Goal: Communication & Community: Answer question/provide support

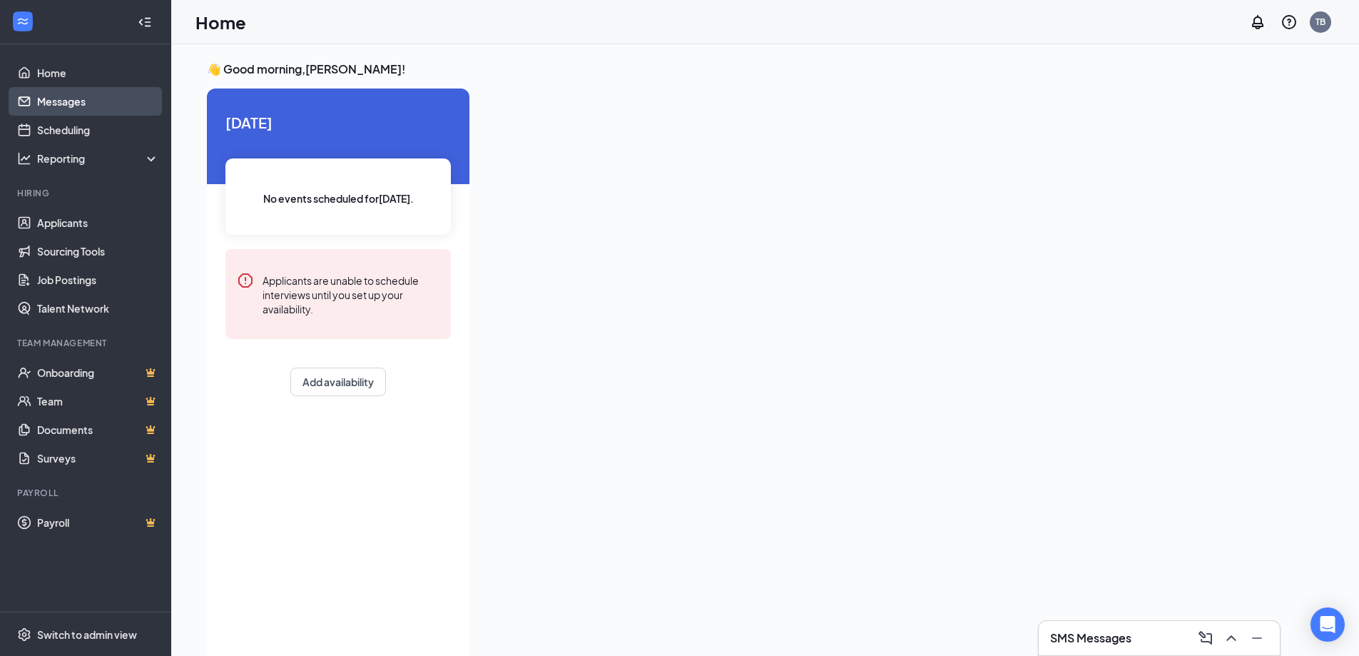
click at [99, 101] on link "Messages" at bounding box center [98, 101] width 122 height 29
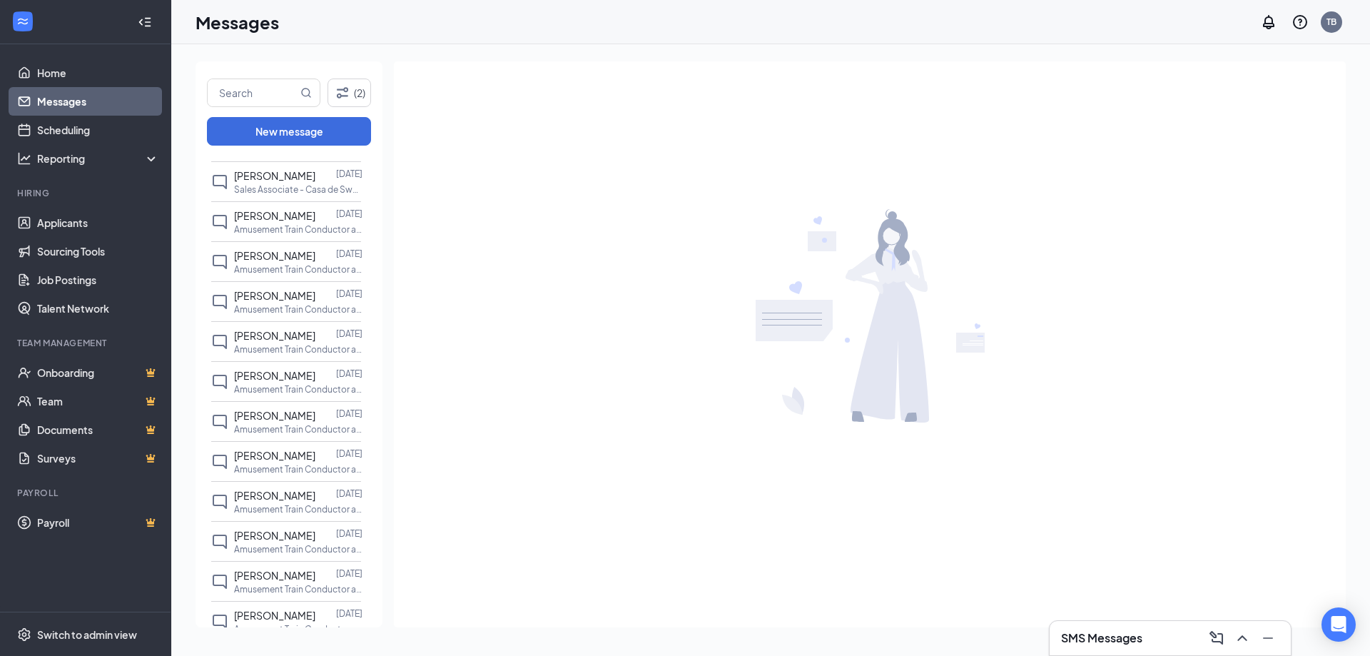
scroll to position [148, 0]
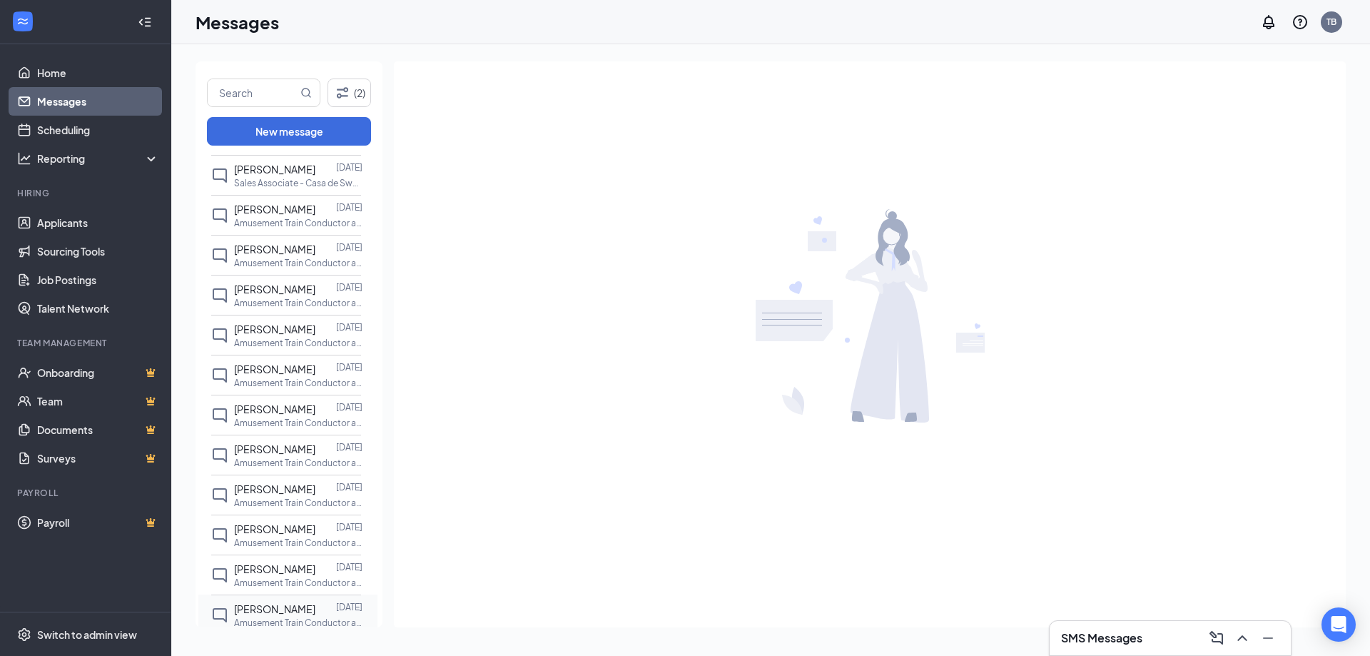
click at [303, 612] on span "[PERSON_NAME]" at bounding box center [274, 608] width 81 height 13
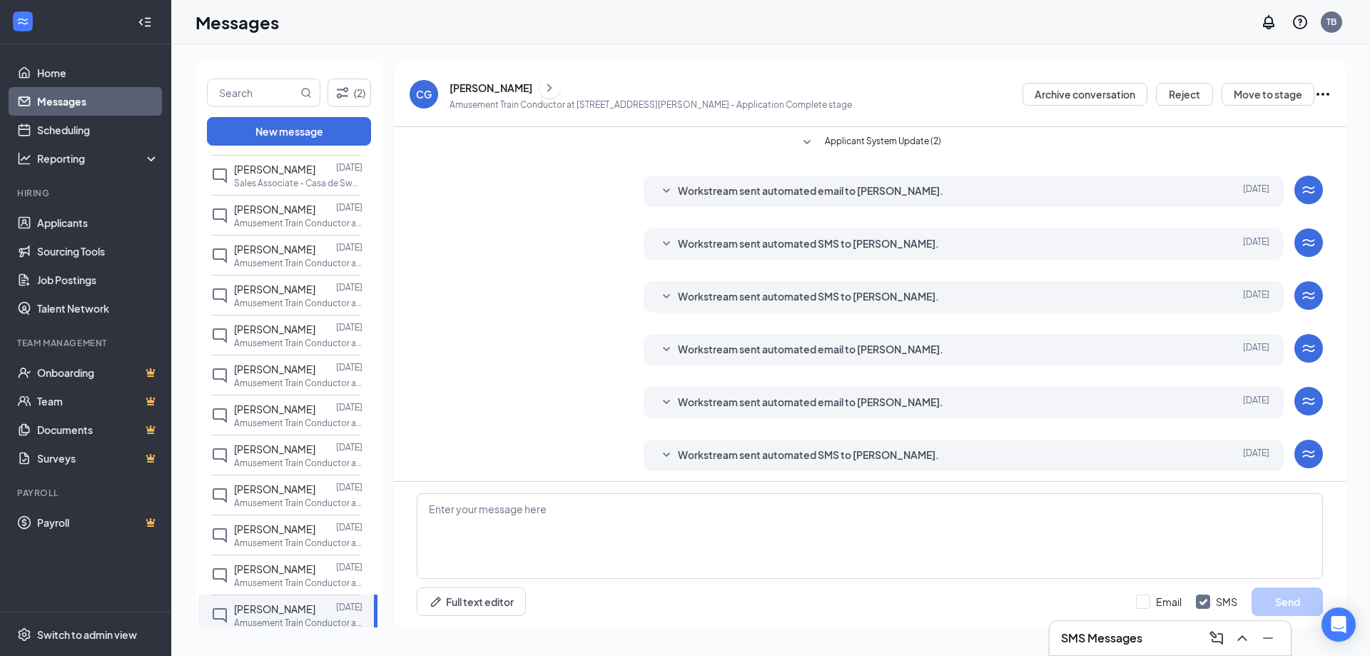
scroll to position [46, 0]
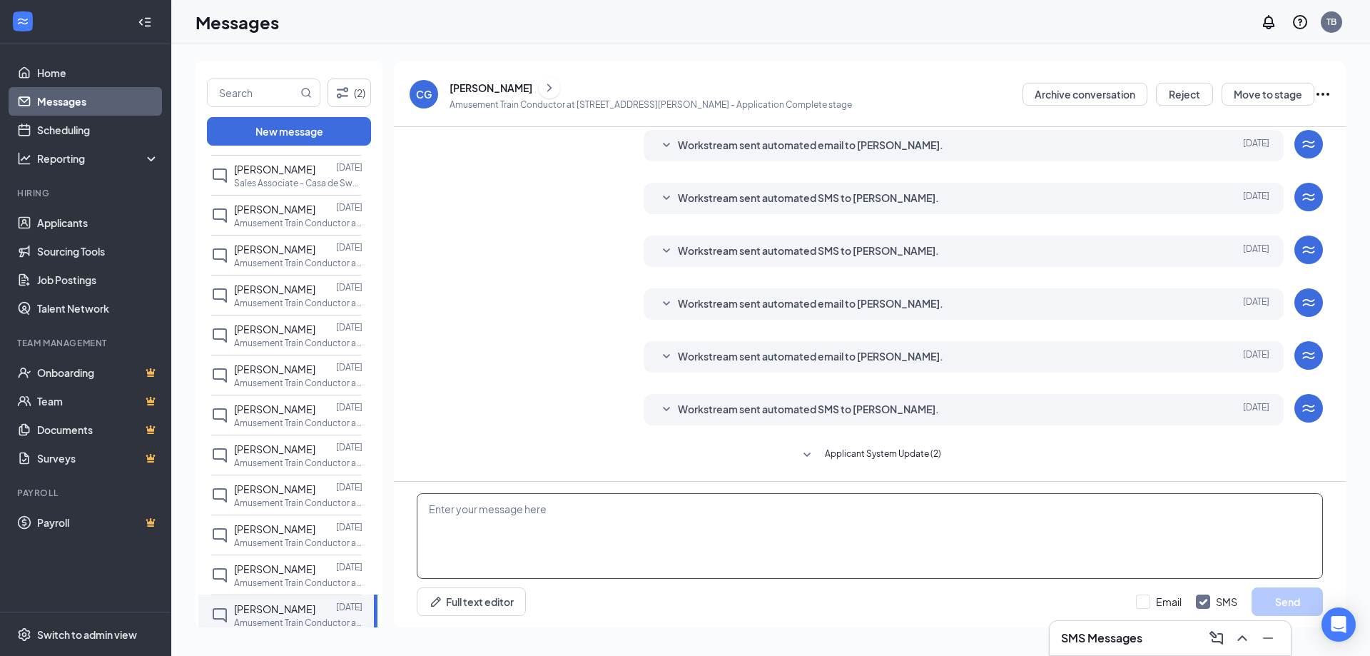
click at [526, 520] on textarea at bounding box center [870, 536] width 906 height 86
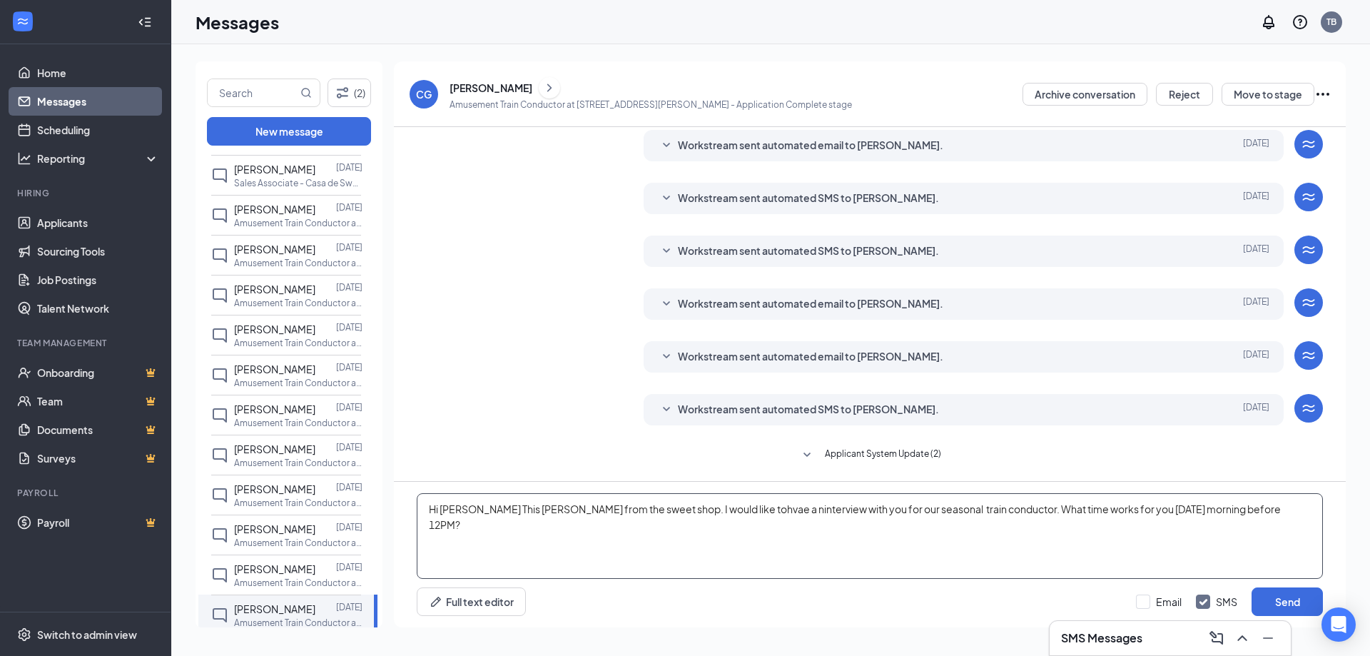
drag, startPoint x: 726, startPoint y: 510, endPoint x: 723, endPoint y: 535, distance: 25.9
click at [723, 535] on textarea "Hi [PERSON_NAME] This [PERSON_NAME] from the sweet shop. I would like tohvae a …" at bounding box center [870, 536] width 906 height 86
click at [734, 505] on textarea "Hi [PERSON_NAME] This [PERSON_NAME] from the sweet shop. I would like tohvae a …" at bounding box center [870, 536] width 906 height 86
click at [762, 509] on textarea "Hi [PERSON_NAME] This [PERSON_NAME] from the sweet shop. I would like tohvae a …" at bounding box center [870, 536] width 906 height 86
click at [875, 512] on textarea "Hi [PERSON_NAME] This [PERSON_NAME] from the sweet shop. I would like to invite…" at bounding box center [870, 536] width 906 height 86
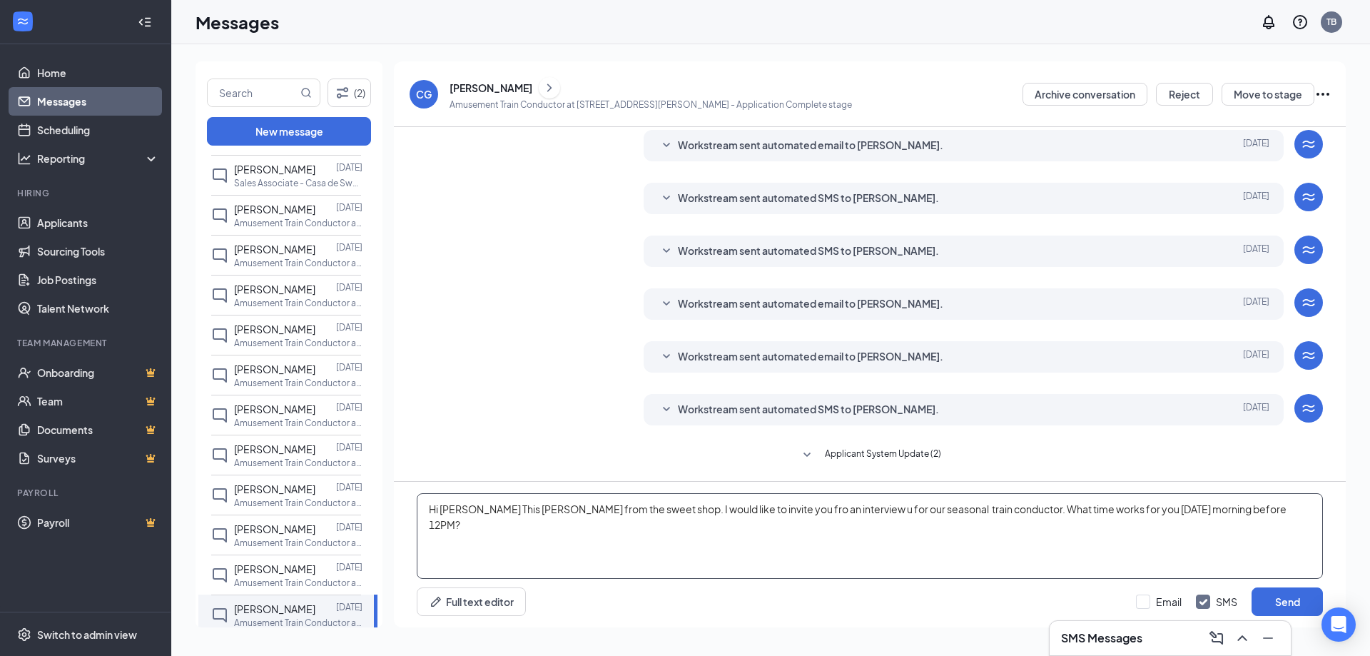
click at [845, 512] on textarea "Hi [PERSON_NAME] This [PERSON_NAME] from the sweet shop. I would like to invite…" at bounding box center [870, 536] width 906 height 86
click at [779, 512] on textarea "Hi [PERSON_NAME] This [PERSON_NAME] from the sweet shop. I would like to invite…" at bounding box center [870, 536] width 906 height 86
click at [1271, 509] on textarea "Hi [PERSON_NAME] This [PERSON_NAME] from the sweet shop. I would like to invite…" at bounding box center [870, 536] width 906 height 86
type textarea "Hi [PERSON_NAME] This [PERSON_NAME] from the sweet shop. I would like to invite…"
click at [1286, 595] on button "Send" at bounding box center [1287, 601] width 71 height 29
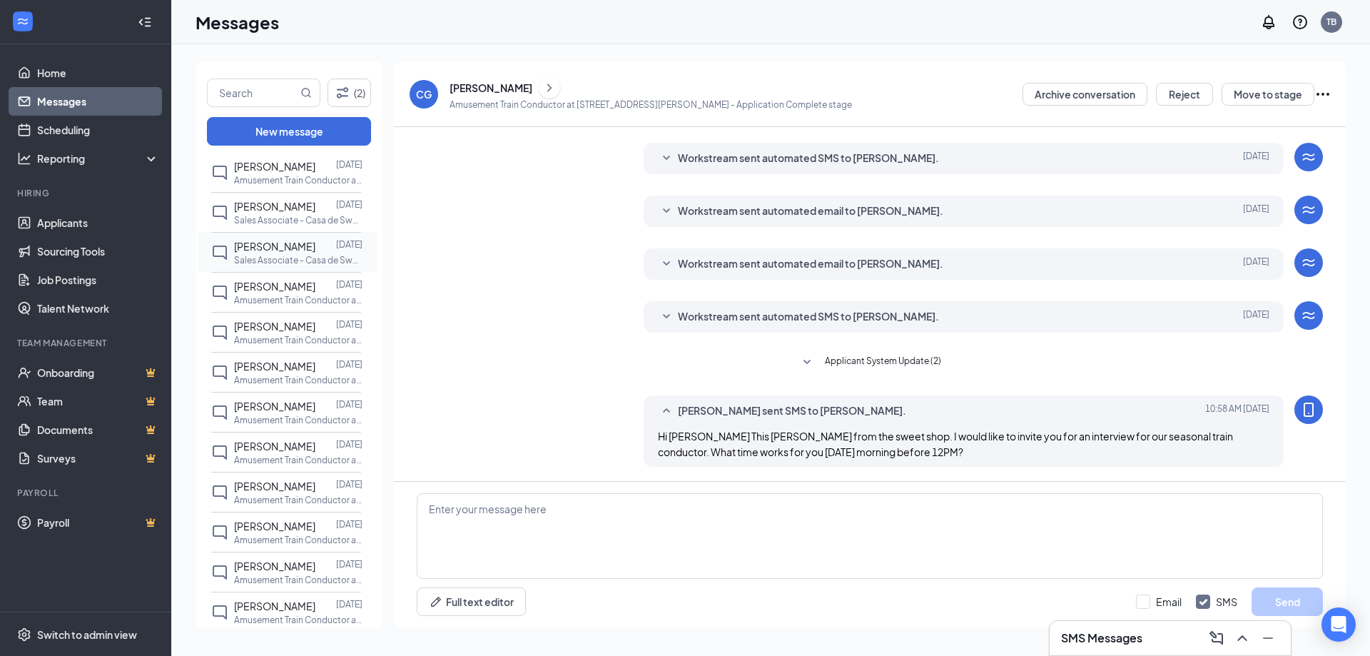
scroll to position [0, 0]
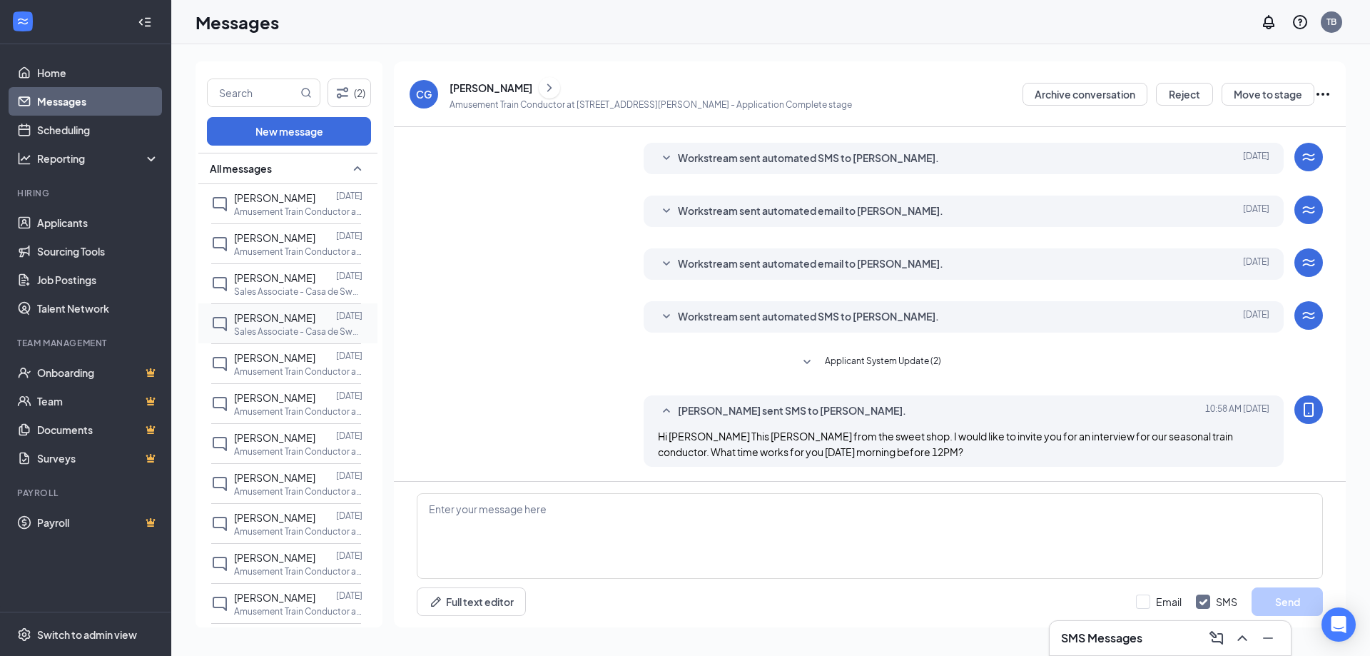
click at [290, 315] on span "[PERSON_NAME]" at bounding box center [274, 317] width 81 height 13
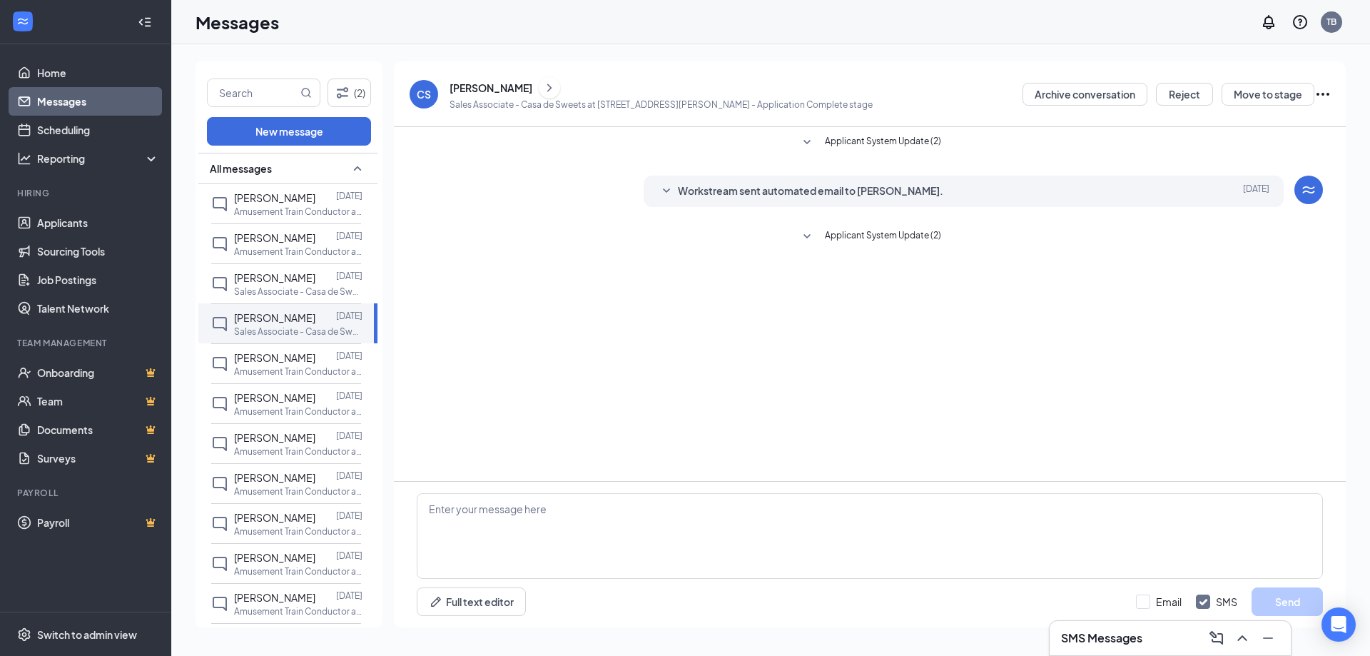
click at [835, 242] on span "Applicant System Update (2)" at bounding box center [883, 236] width 116 height 17
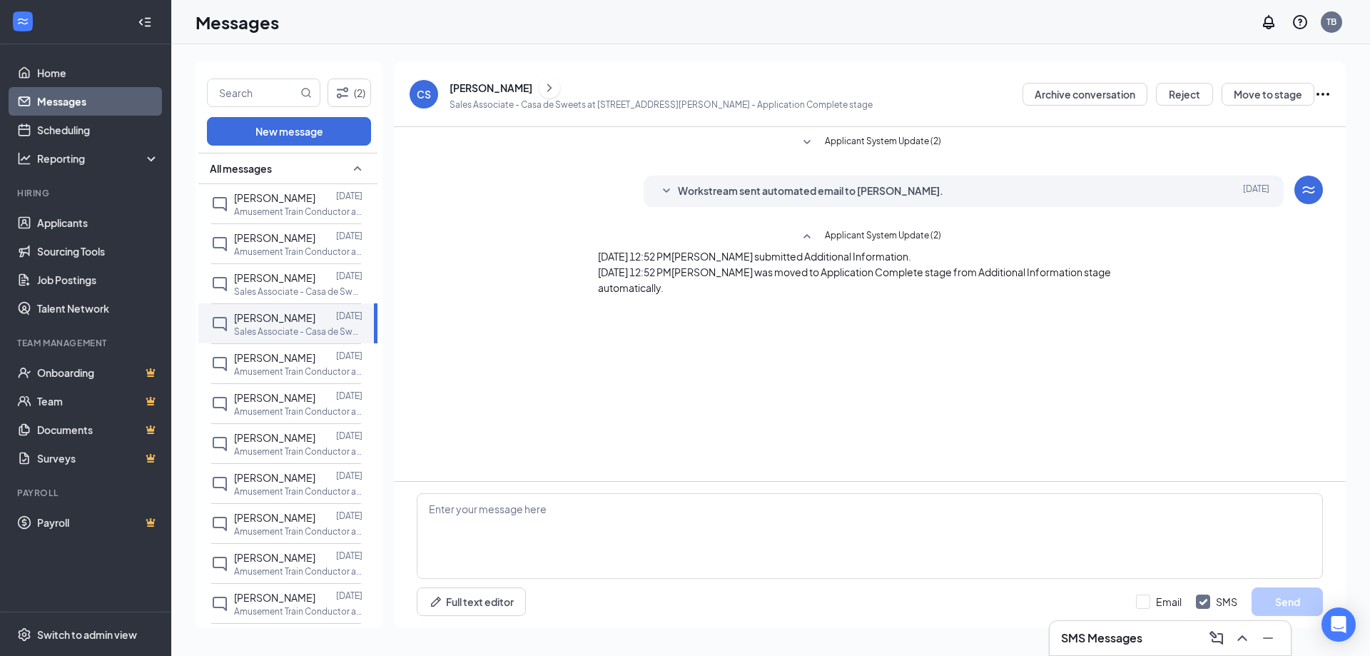
click at [1008, 196] on div "Workstream sent automated email to [PERSON_NAME]." at bounding box center [942, 191] width 528 height 17
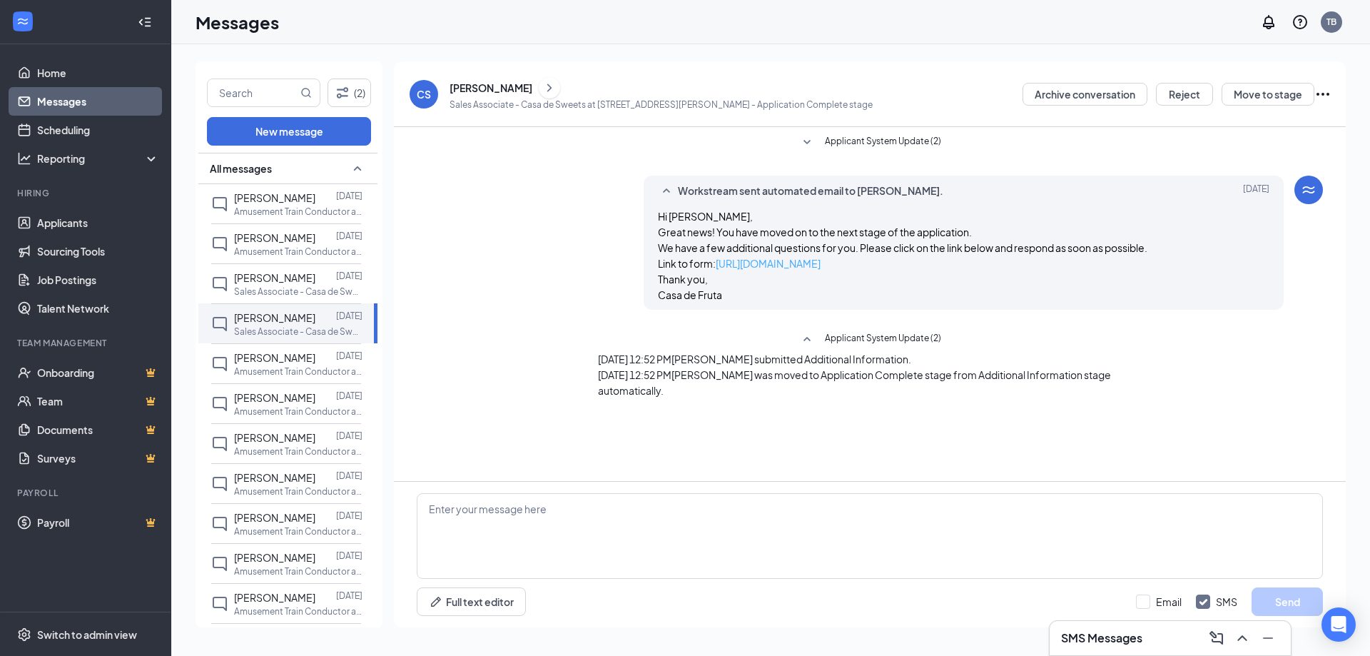
click at [821, 260] on link "[URL][DOMAIN_NAME]" at bounding box center [768, 263] width 105 height 13
click at [283, 294] on p "Sales Associate - Casa de Sweets at [STREET_ADDRESS][PERSON_NAME]" at bounding box center [298, 291] width 128 height 12
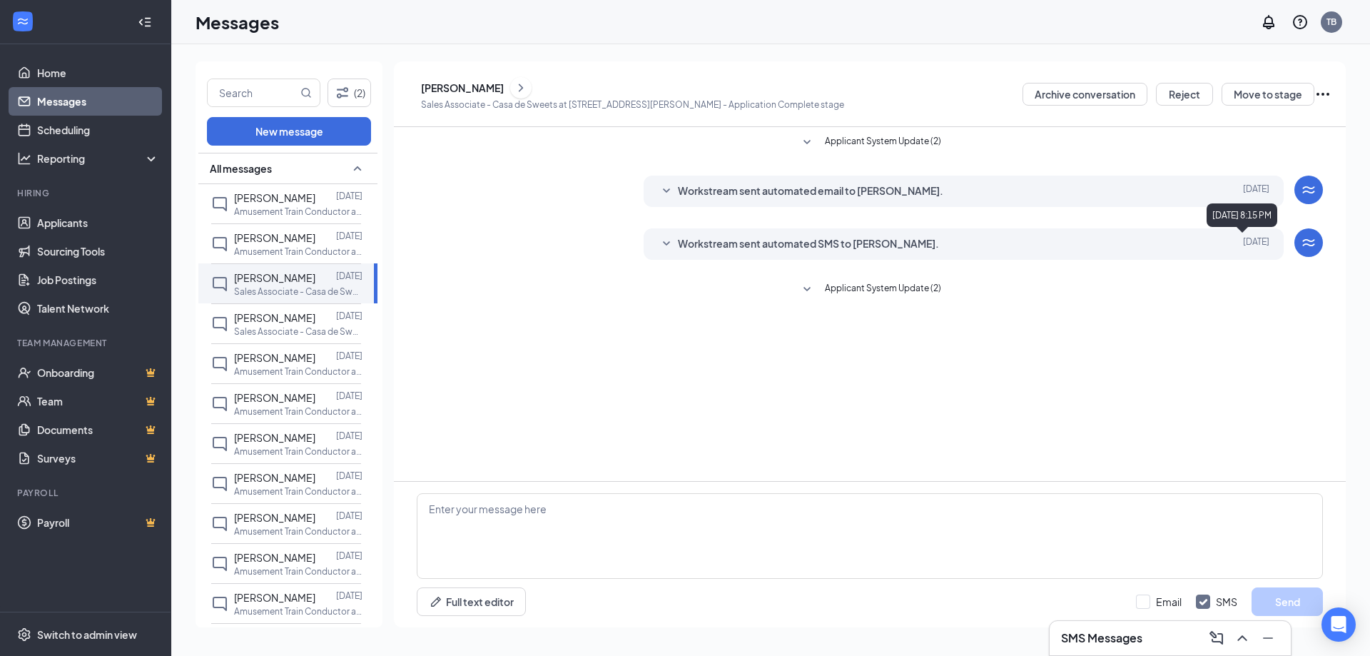
click at [1253, 244] on span "[DATE]" at bounding box center [1256, 243] width 26 height 17
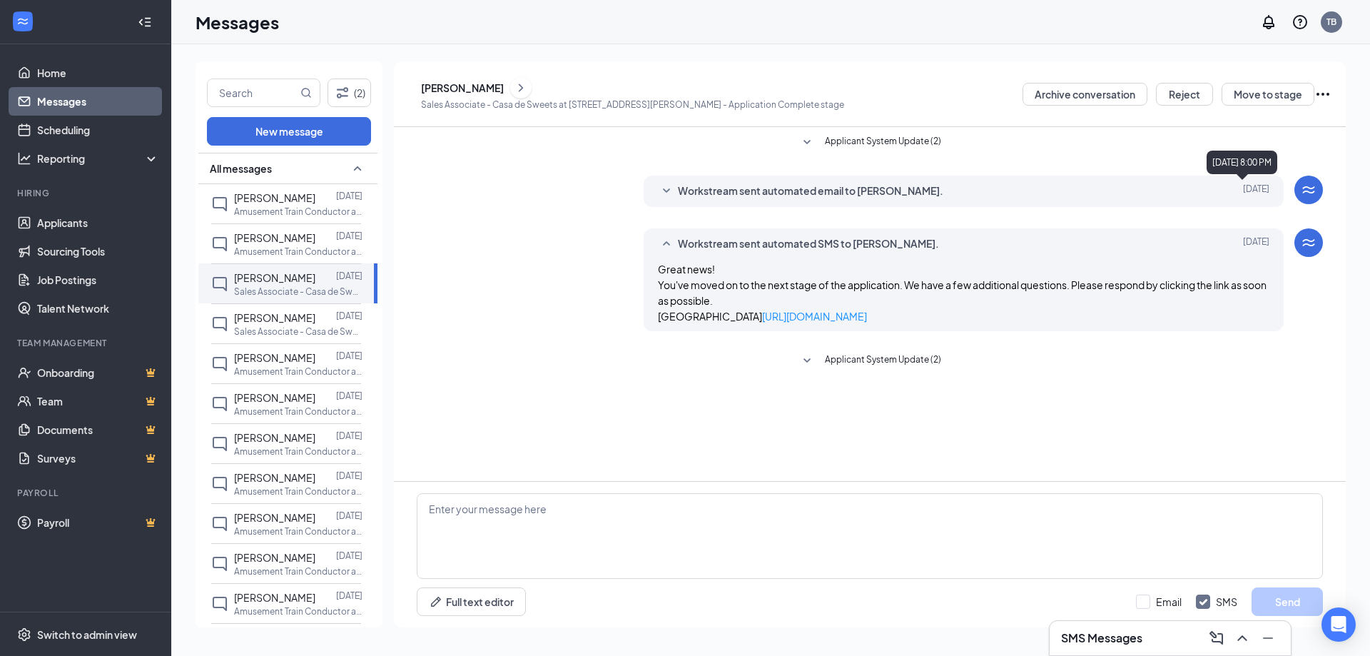
drag, startPoint x: 1277, startPoint y: 189, endPoint x: 1268, endPoint y: 189, distance: 8.6
click at [1276, 189] on div "Workstream sent automated email to [PERSON_NAME]. [DATE] Hi [PERSON_NAME], Grea…" at bounding box center [964, 191] width 641 height 31
click at [300, 324] on div "[PERSON_NAME]" at bounding box center [274, 318] width 81 height 16
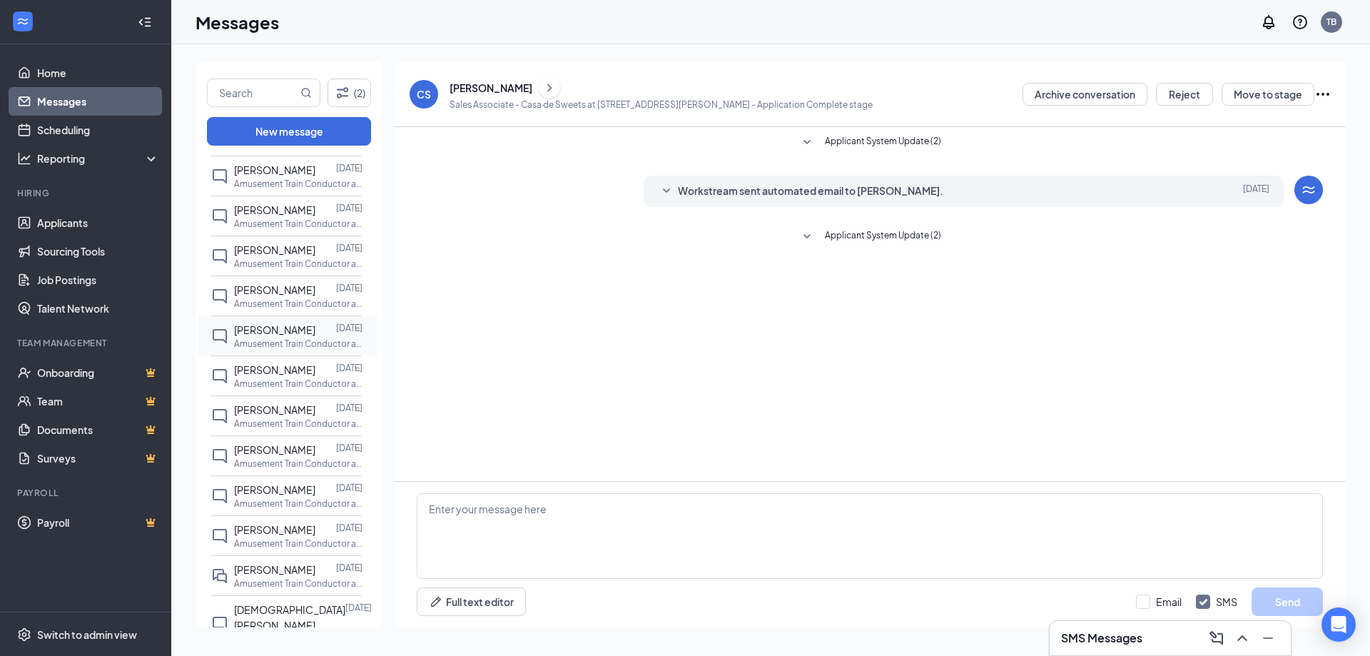
scroll to position [143, 0]
click at [297, 193] on p "Sales Associate - Casa de Sweets at [STREET_ADDRESS][PERSON_NAME]" at bounding box center [298, 189] width 128 height 12
click at [467, 91] on div "[PERSON_NAME]" at bounding box center [491, 88] width 83 height 14
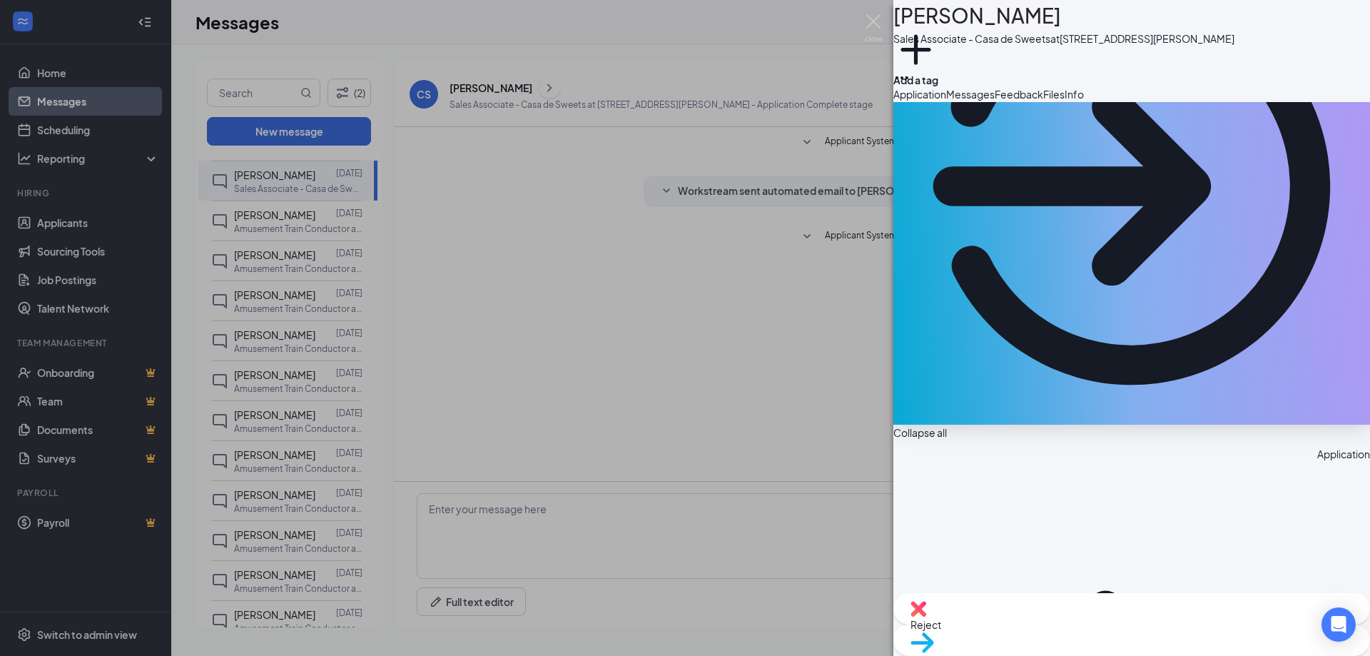
scroll to position [214, 0]
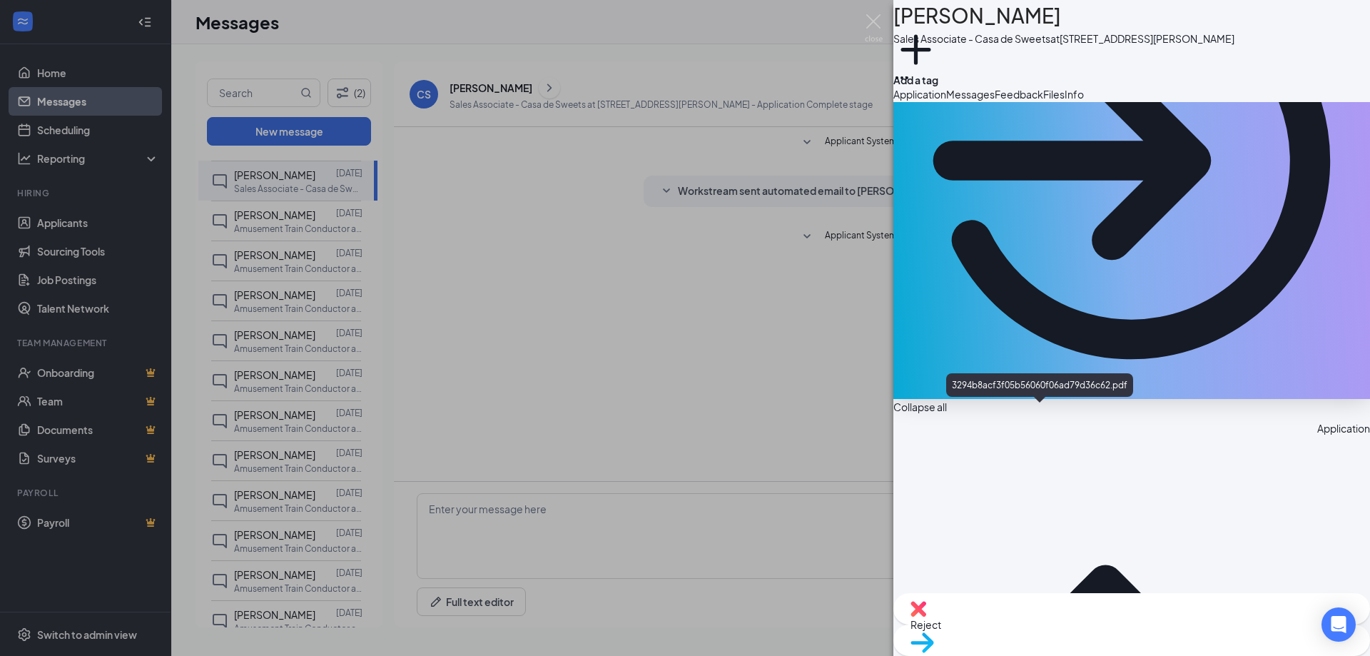
click at [796, 383] on div "CS [PERSON_NAME] Sales Associate - Casa de Sweets at [STREET_ADDRESS][PERSON_NA…" at bounding box center [685, 328] width 1370 height 656
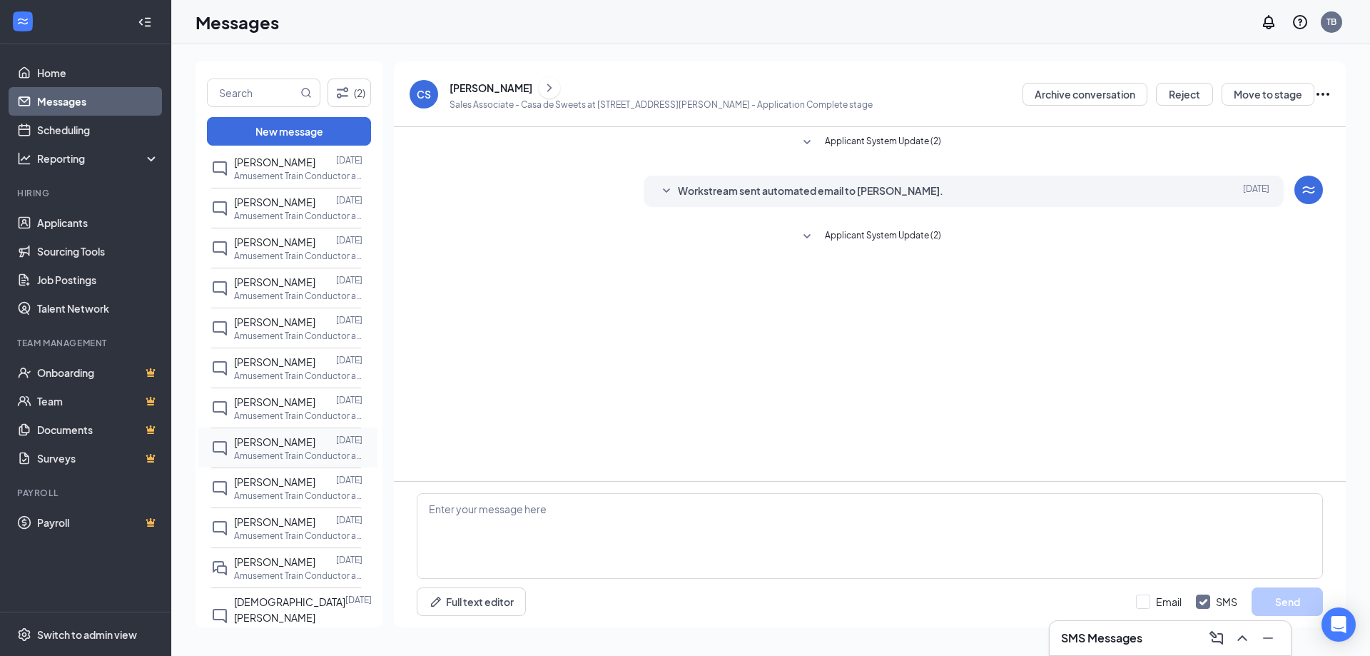
scroll to position [285, 0]
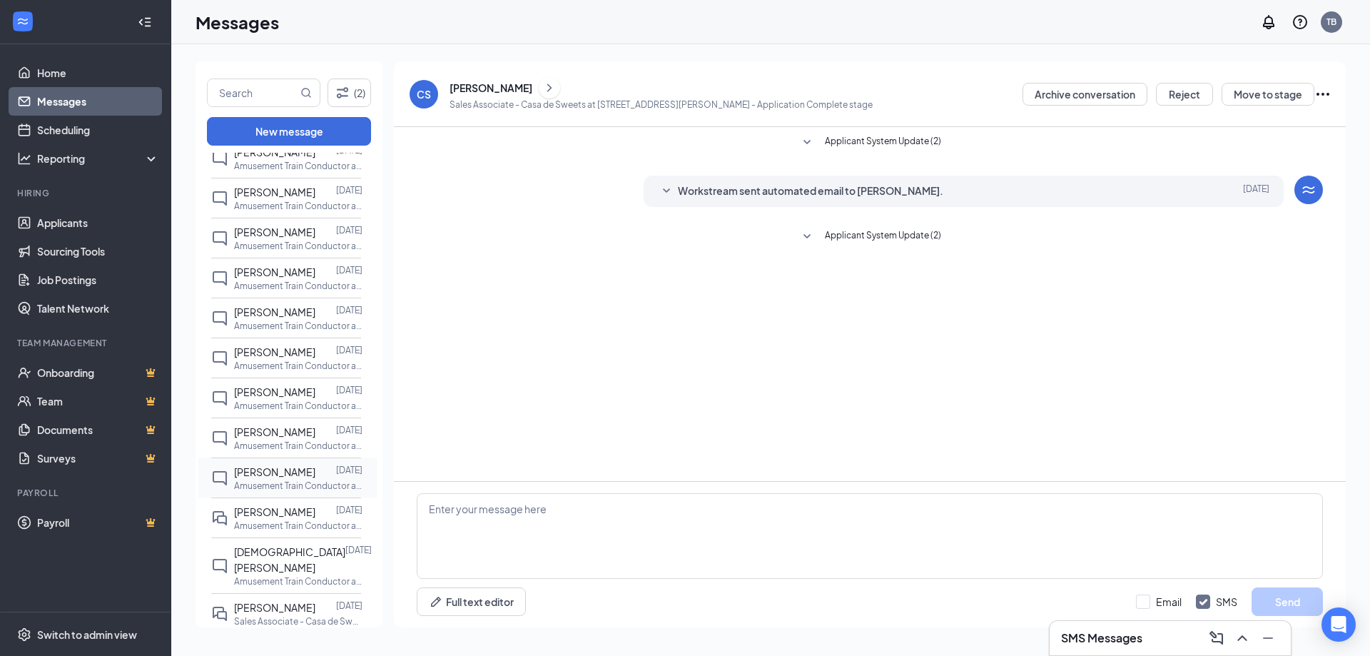
click at [285, 478] on div "[PERSON_NAME]" at bounding box center [274, 472] width 81 height 16
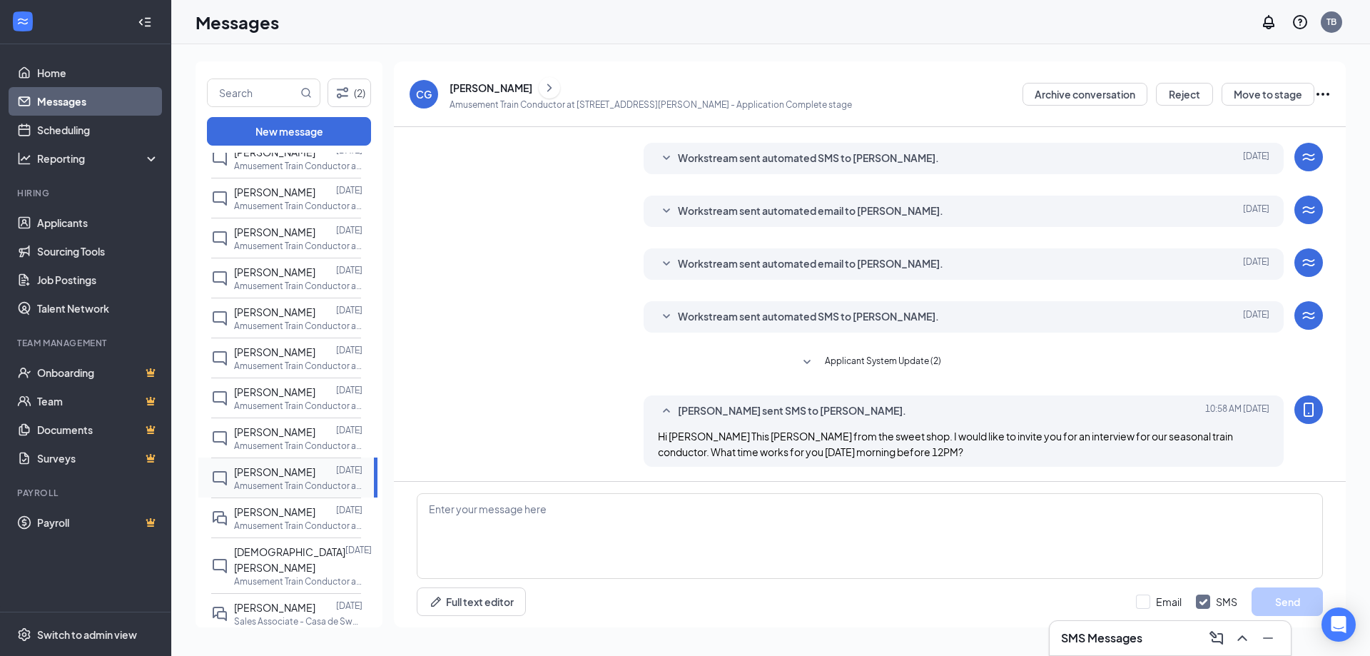
scroll to position [184, 0]
click at [529, 502] on textarea at bounding box center [870, 536] width 906 height 86
type textarea "O"
type textarea "I"
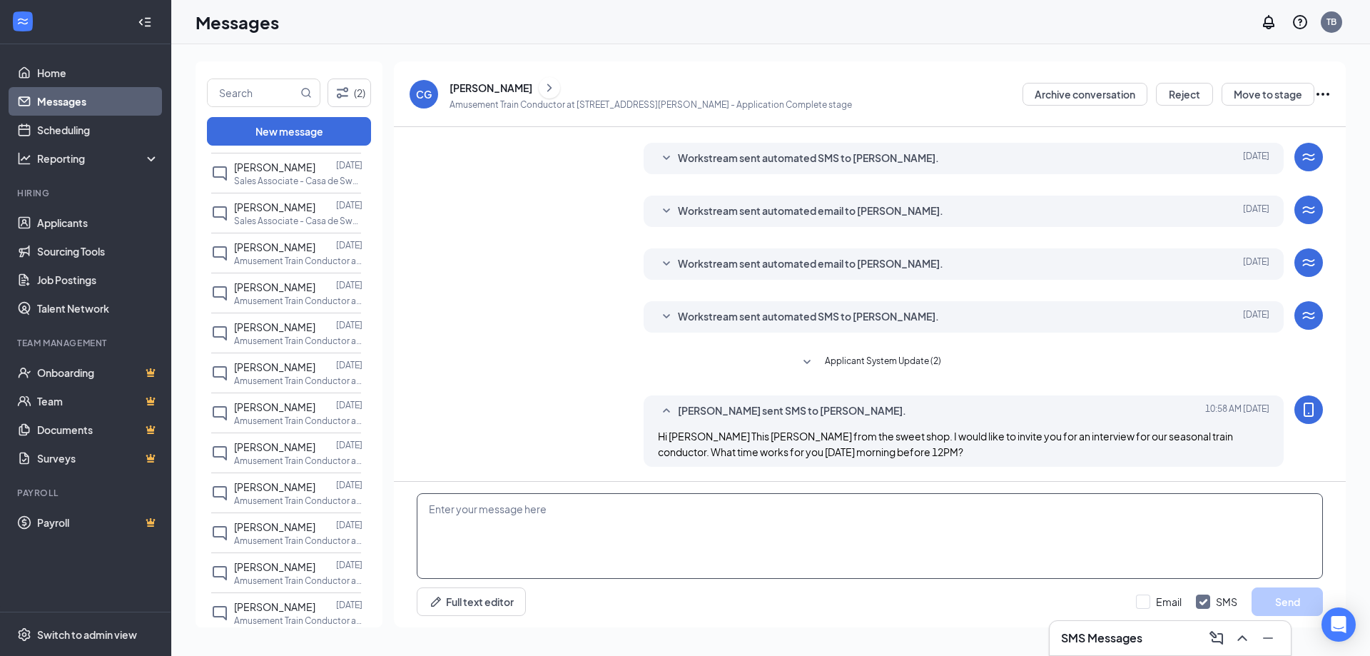
scroll to position [0, 0]
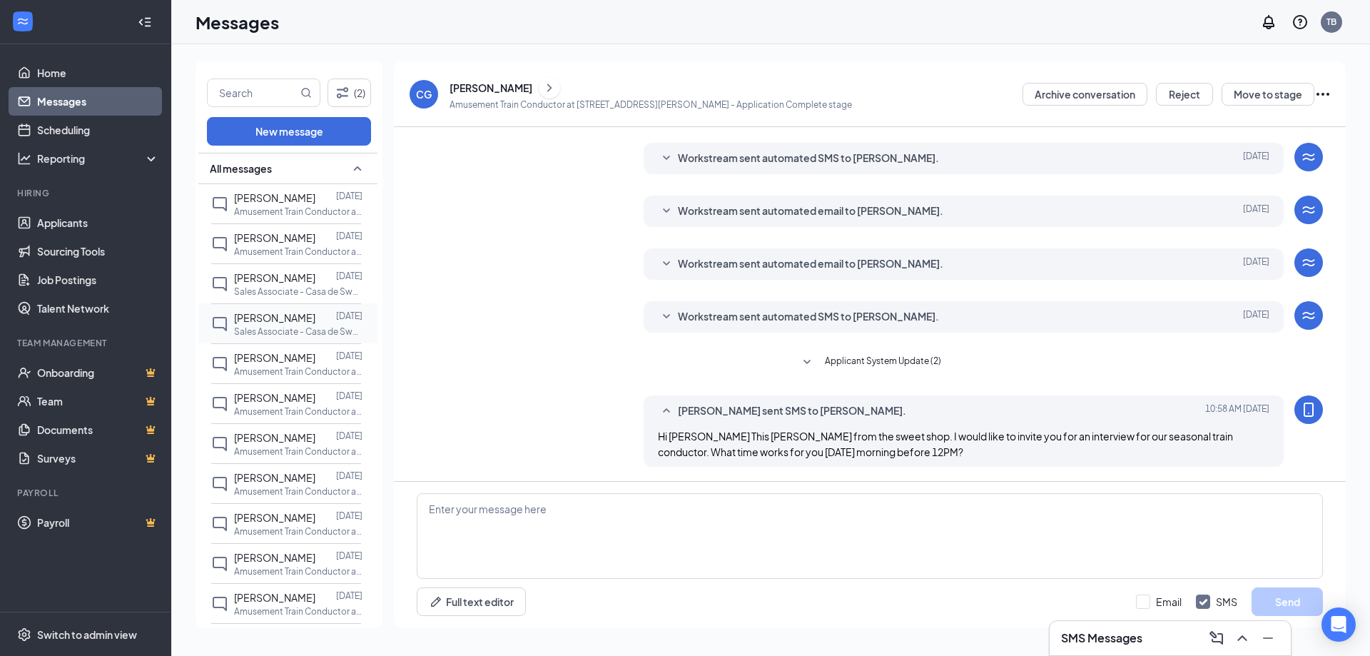
click at [288, 320] on span "[PERSON_NAME]" at bounding box center [274, 317] width 81 height 13
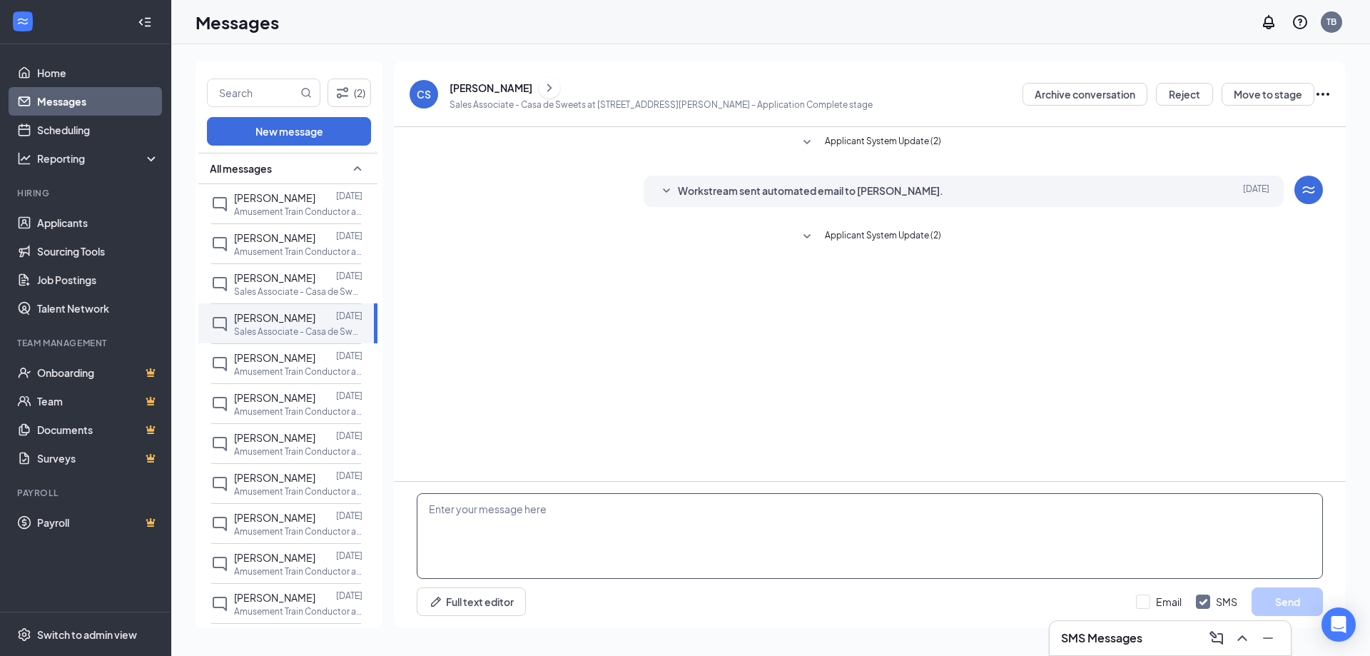
click at [577, 510] on textarea at bounding box center [870, 536] width 906 height 86
type textarea "H"
click at [503, 524] on textarea at bounding box center [870, 536] width 906 height 86
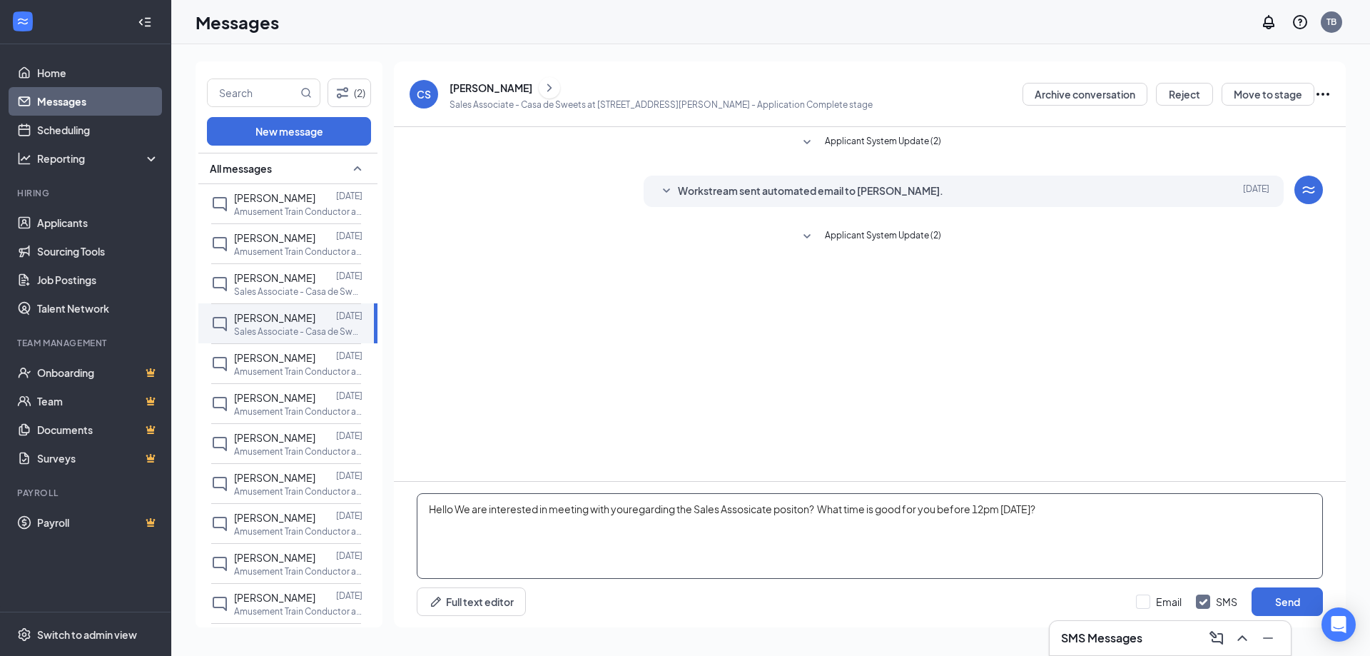
click at [457, 507] on textarea "Hello We are interested in meeting with youregarding the Sales Assosicate posit…" at bounding box center [870, 536] width 906 height 86
click at [1303, 510] on textarea "Hello This is [PERSON_NAME] assistant manager at the sweet shop. We are interes…" at bounding box center [870, 536] width 906 height 86
type textarea "Hello This is [PERSON_NAME] assistant manager at the sweet shop. We are interes…"
click at [1293, 596] on button "Send" at bounding box center [1287, 601] width 71 height 29
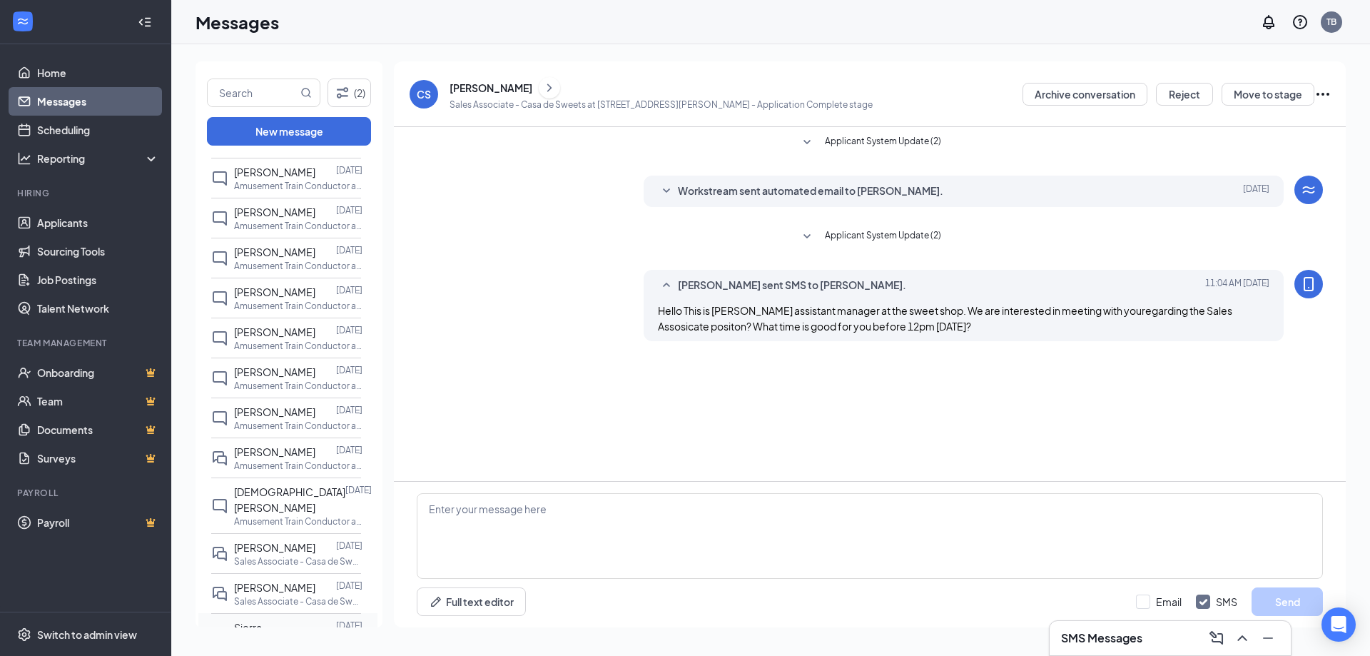
scroll to position [428, 0]
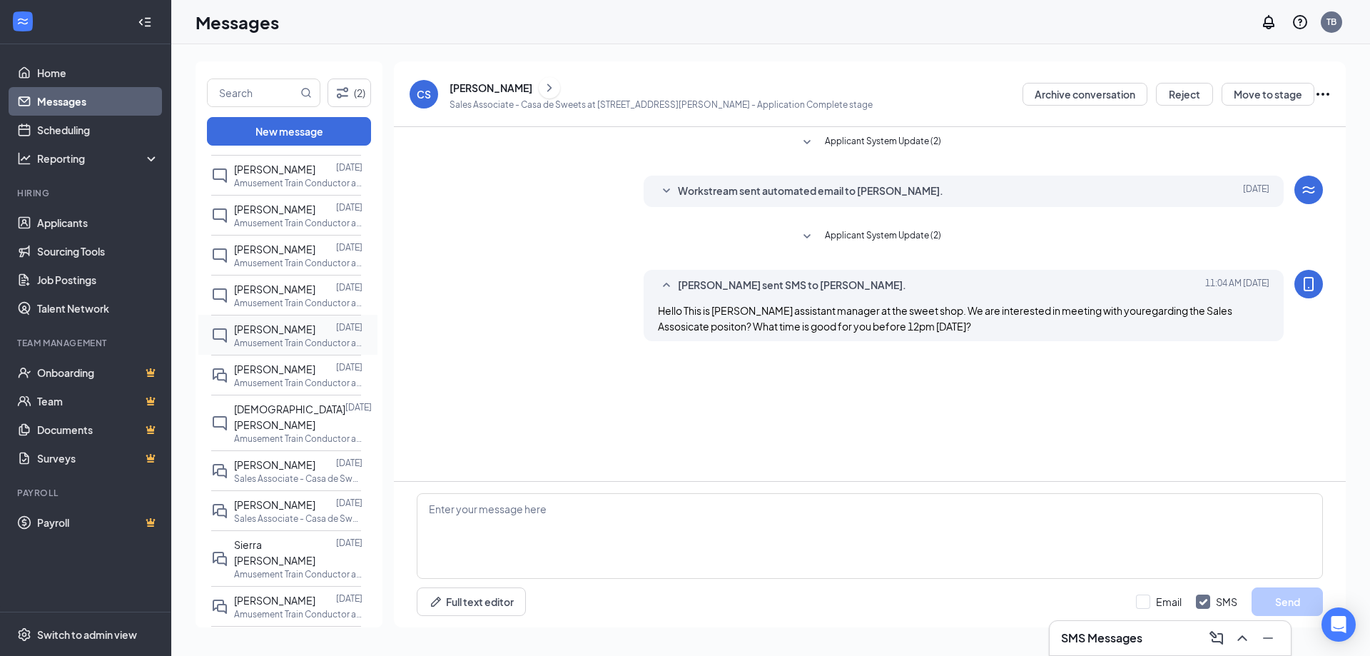
click at [283, 325] on span "[PERSON_NAME]" at bounding box center [274, 329] width 81 height 13
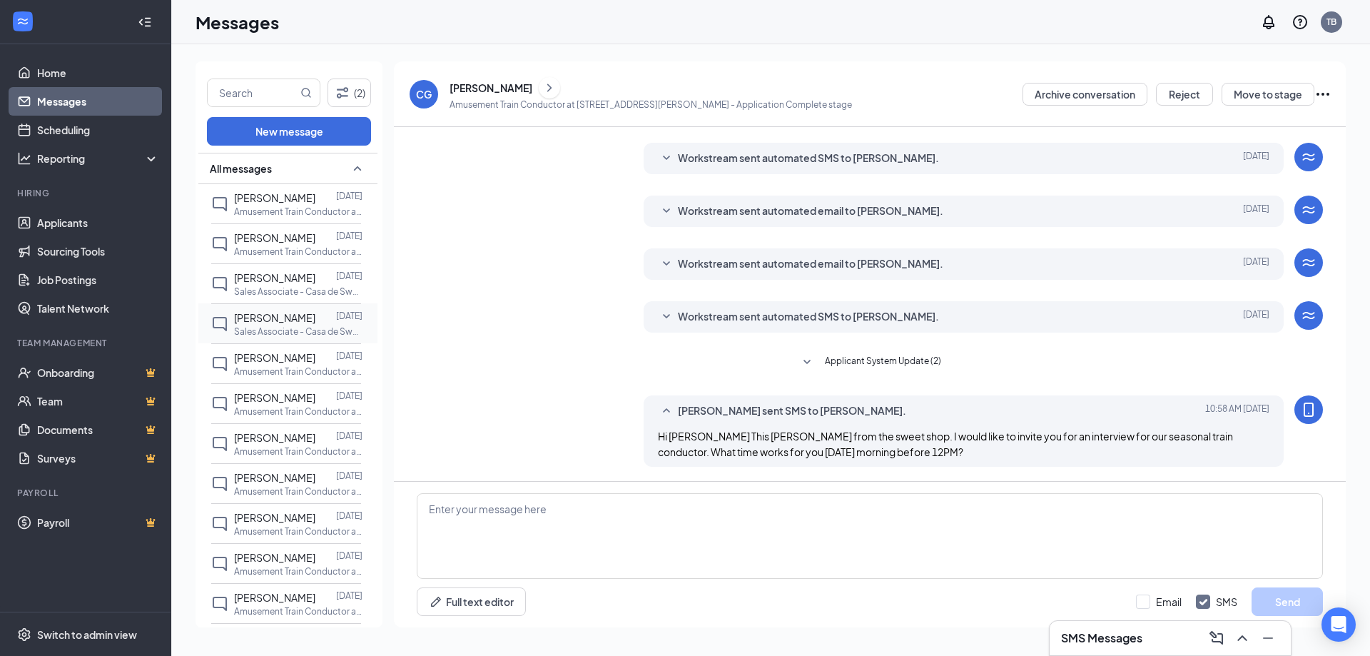
click at [290, 328] on p "Sales Associate - Casa de Sweets at [STREET_ADDRESS][PERSON_NAME]" at bounding box center [298, 331] width 128 height 12
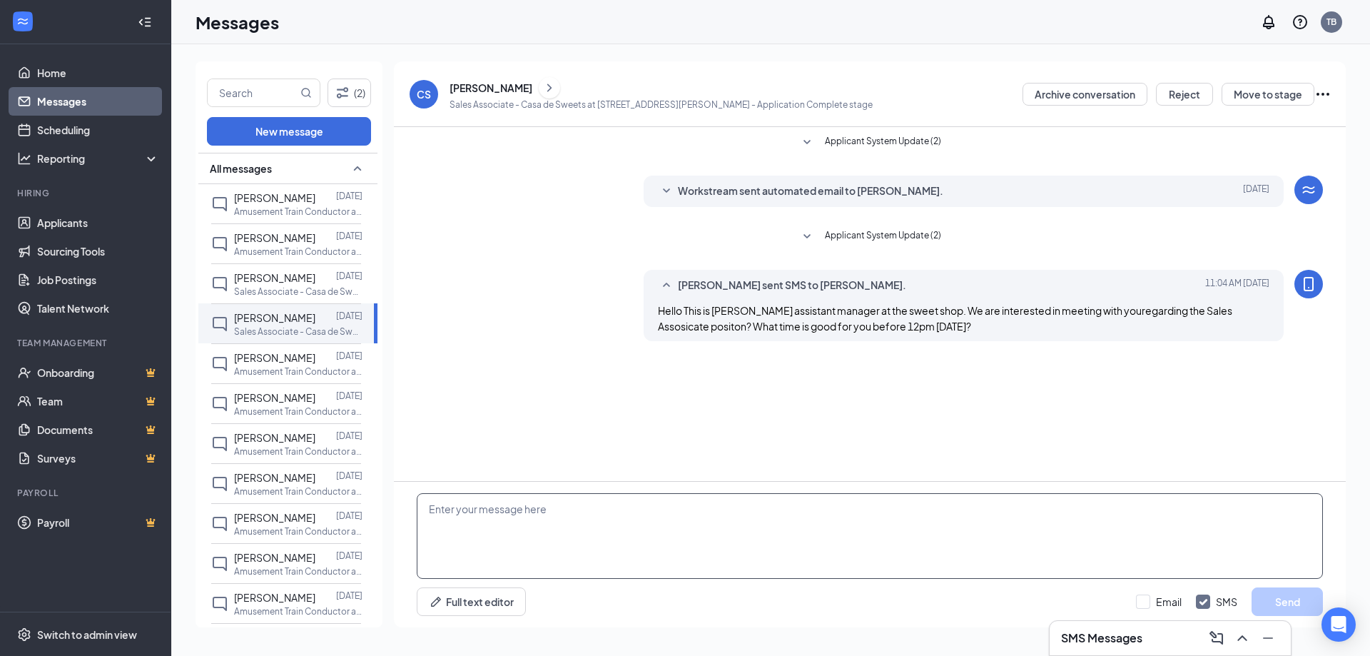
click at [569, 526] on textarea at bounding box center [870, 536] width 906 height 86
type textarea "L"
click at [816, 514] on textarea "If you are available on this day if not please respond with the day that will b…" at bounding box center [870, 536] width 906 height 86
drag, startPoint x: 503, startPoint y: 507, endPoint x: 613, endPoint y: 549, distance: 117.4
click at [613, 549] on textarea "If you are available on this day if not please respond with the day that will f…" at bounding box center [870, 536] width 906 height 86
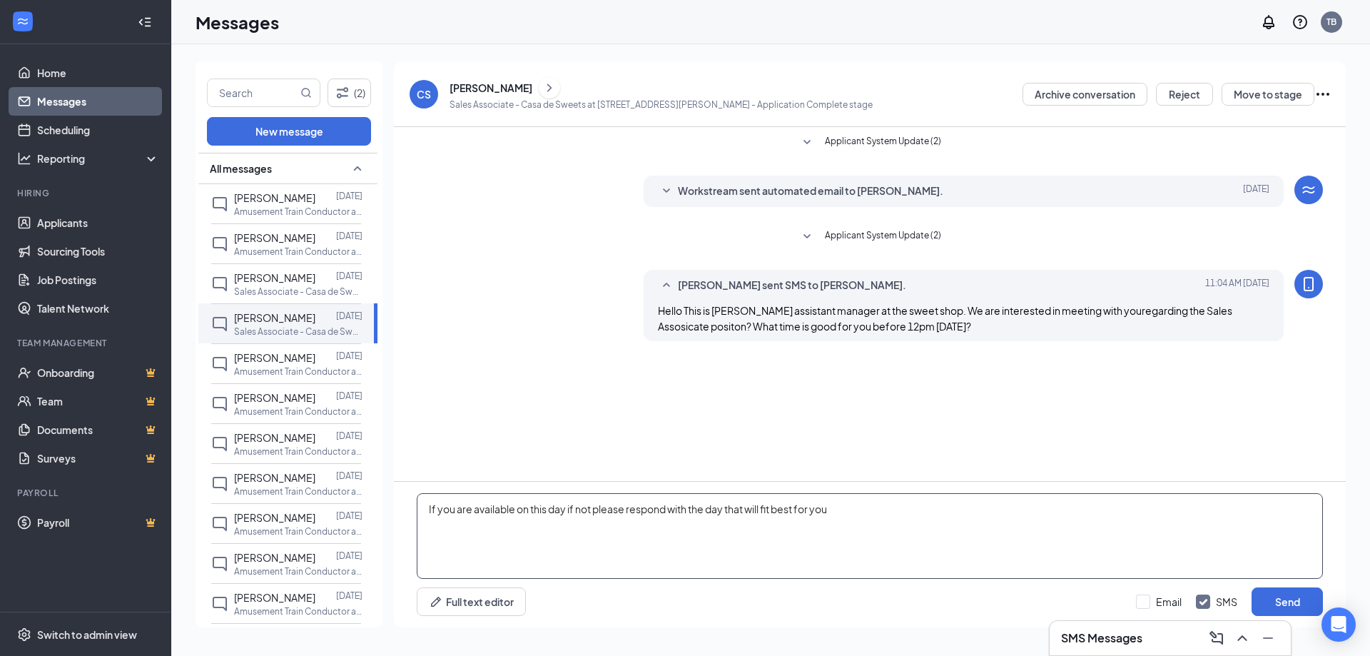
click at [832, 517] on textarea "If you are available on this day if not please respond with the day that will f…" at bounding box center [870, 536] width 906 height 86
type textarea "If you are available on this day if not please respond with the day that will f…"
click at [1294, 604] on button "Send" at bounding box center [1287, 601] width 71 height 29
